Goal: Transaction & Acquisition: Book appointment/travel/reservation

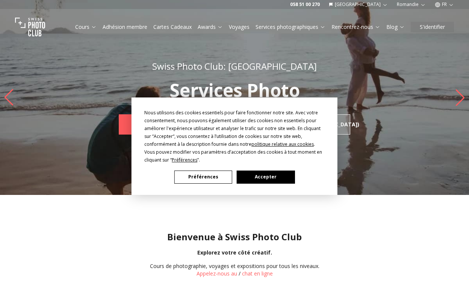
click at [259, 182] on button "Accepter" at bounding box center [266, 177] width 58 height 13
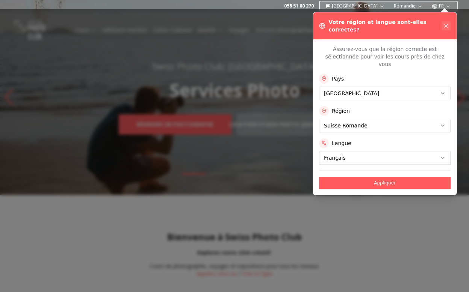
click at [446, 23] on icon at bounding box center [446, 26] width 6 height 6
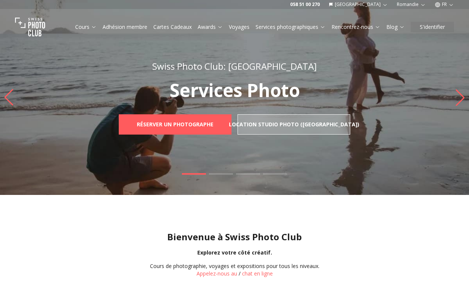
click at [241, 28] on link "Voyages" at bounding box center [239, 27] width 21 height 8
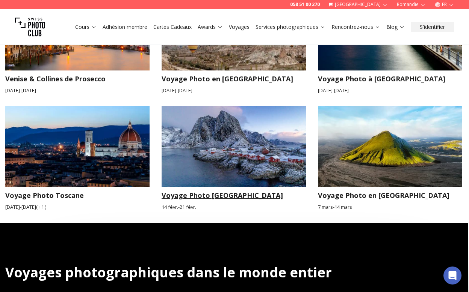
scroll to position [784, 1]
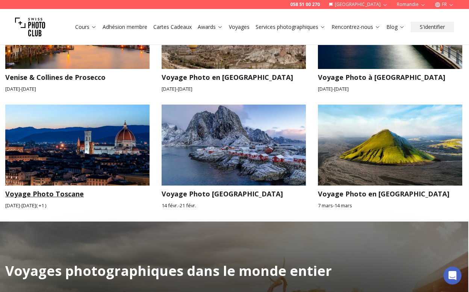
click at [96, 141] on img at bounding box center [77, 145] width 144 height 81
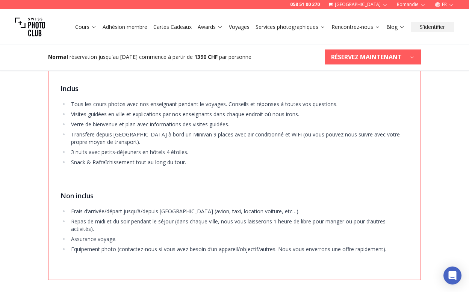
scroll to position [1227, 0]
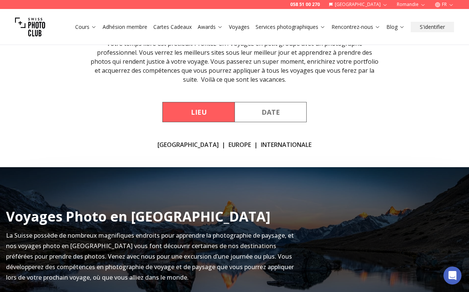
scroll to position [13, 0]
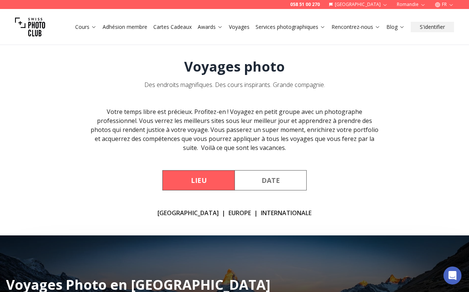
click at [228, 213] on link "Europe" at bounding box center [239, 213] width 23 height 9
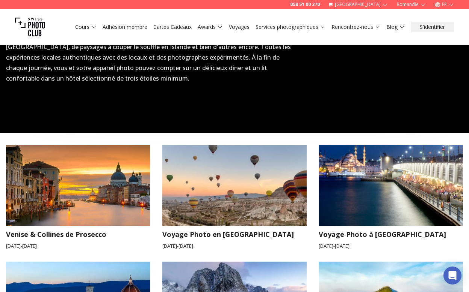
scroll to position [673, 0]
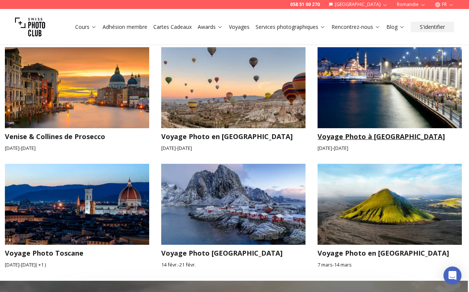
click at [359, 80] on img at bounding box center [389, 87] width 144 height 81
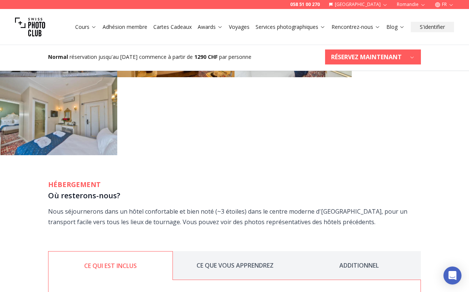
scroll to position [1106, 0]
